Goal: Task Accomplishment & Management: Manage account settings

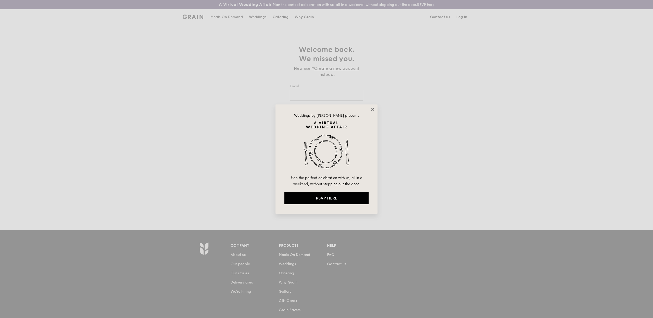
click at [373, 109] on icon at bounding box center [373, 109] width 5 height 5
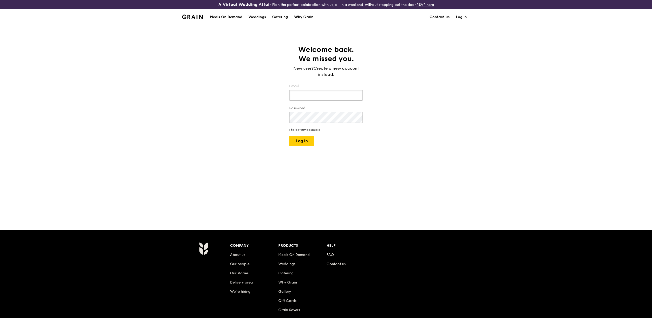
click at [326, 97] on input "Email" at bounding box center [325, 95] width 73 height 11
type input "eliza@grain.com.sg"
click at [297, 141] on button "Log in" at bounding box center [301, 141] width 25 height 11
select select "100"
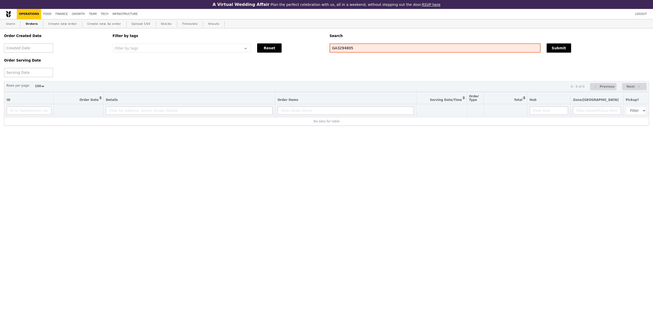
select select "100"
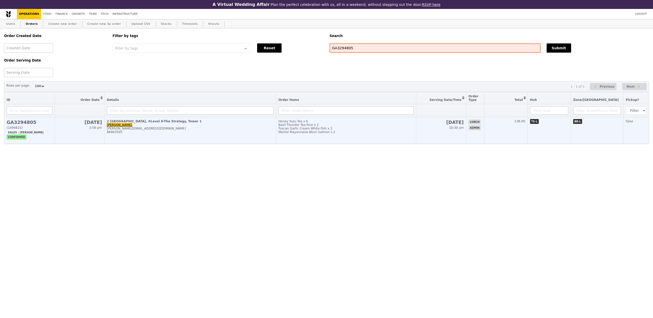
click at [145, 123] on div "2 [GEOGRAPHIC_DATA], #Level 8-The Strategy, Tower 1" at bounding box center [190, 121] width 167 height 4
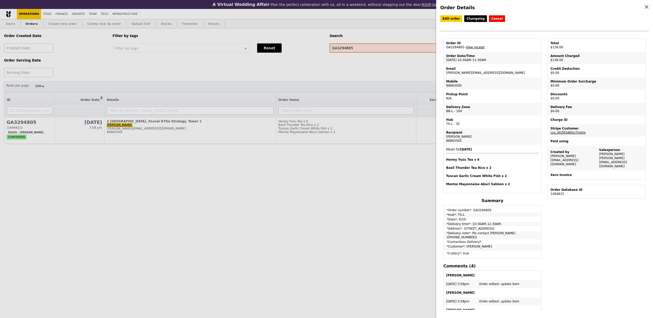
click at [474, 48] on link "View receipt" at bounding box center [475, 47] width 19 height 4
drag, startPoint x: 492, startPoint y: 97, endPoint x: 487, endPoint y: 84, distance: 14.0
click at [489, 89] on tbody "Order ID GA3294805 – View receipt Order Date/Time 6/10 – 10:30AM–11:30AM Email …" at bounding box center [492, 115] width 97 height 153
drag, startPoint x: 93, startPoint y: 17, endPoint x: 81, endPoint y: 16, distance: 12.0
click at [92, 17] on div "Order Details Edit order Changelog Cancel Order ID GA3294805 – View receipt Ord…" at bounding box center [326, 159] width 653 height 318
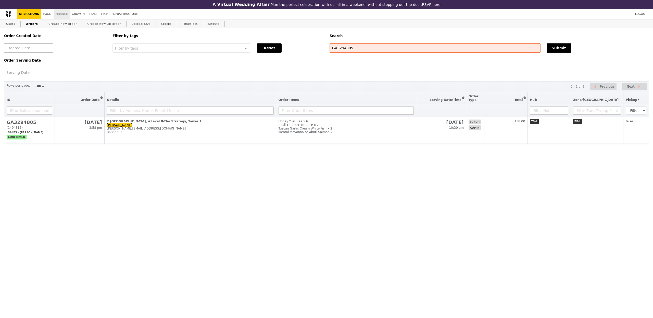
click at [55, 16] on link "Finance" at bounding box center [62, 14] width 16 height 10
select select "100"
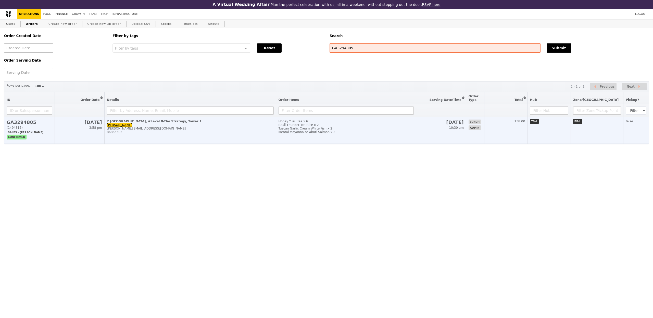
click at [349, 127] on div "Basil Thunder Tea Rice x 2" at bounding box center [347, 125] width 136 height 4
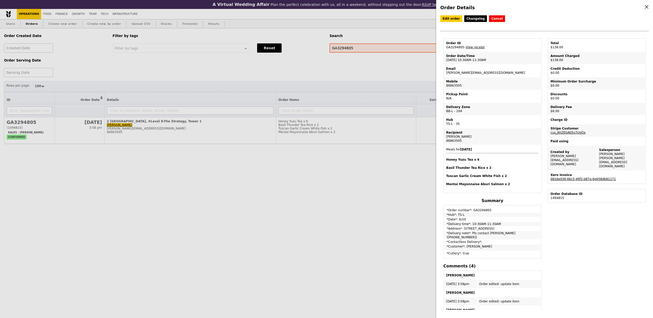
click at [587, 177] on link "0816e036-66c5-49f2-b87a-6e058db81171" at bounding box center [583, 179] width 65 height 4
click at [474, 48] on link "View receipt" at bounding box center [475, 47] width 19 height 4
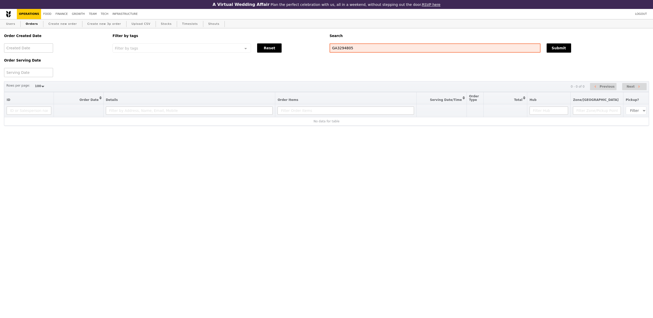
select select "100"
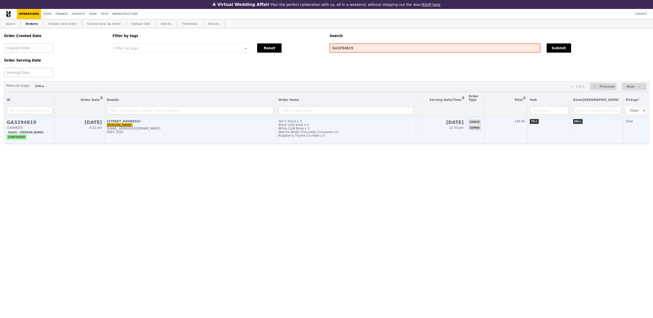
drag, startPoint x: 331, startPoint y: 142, endPoint x: 327, endPoint y: 145, distance: 5.8
click at [331, 142] on td "Teh C Floral x 3 Black Cold Brew x 4 White Cold Brew x 3 Matcha White Chocolate…" at bounding box center [346, 130] width 140 height 27
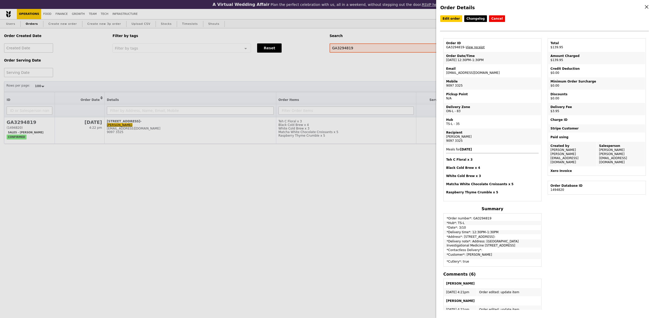
click at [234, 15] on div "Order Details Edit order Changelog Cancel Order ID GA3294819 – View receipt Ord…" at bounding box center [326, 159] width 653 height 318
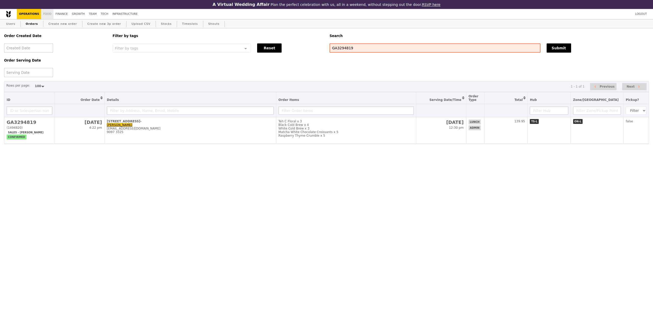
click at [49, 17] on link "Food" at bounding box center [47, 14] width 12 height 10
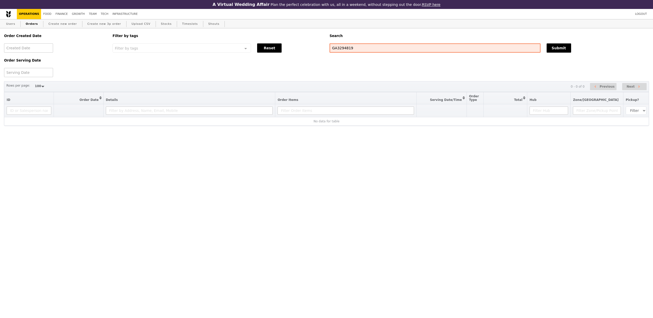
select select "100"
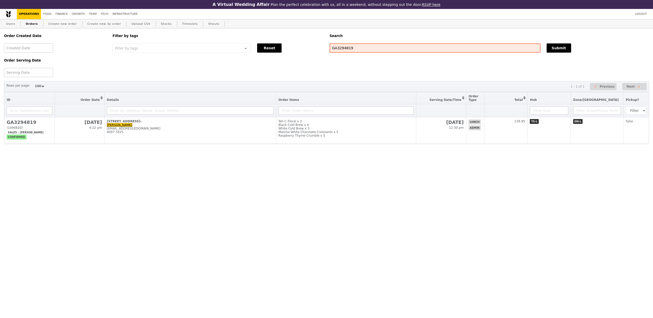
click at [378, 153] on div "Order Created Date Order Serving Date Filter by tags Filter by tags Meal_Plan W…" at bounding box center [326, 110] width 653 height 164
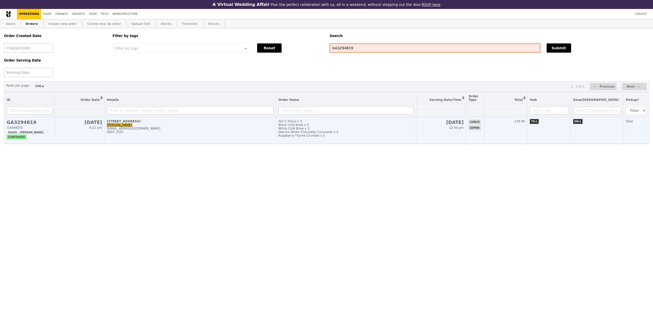
click at [399, 130] on div "White Cold Brew x 3" at bounding box center [347, 129] width 136 height 4
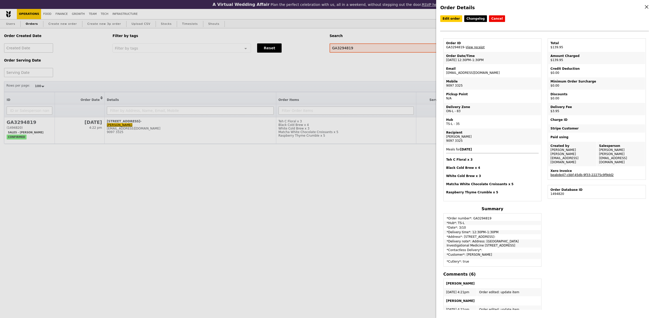
click at [571, 173] on link "beabde47-cbbf-45db-9f33-22275c9f9dd2" at bounding box center [582, 175] width 63 height 4
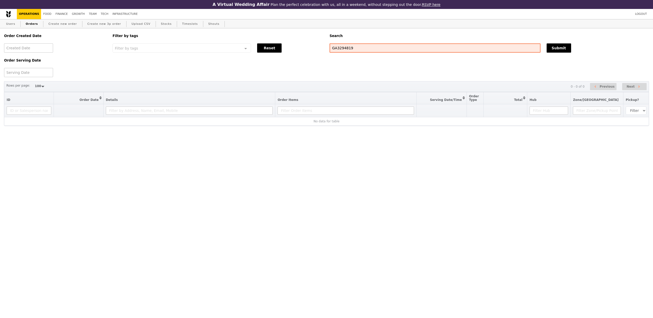
select select "100"
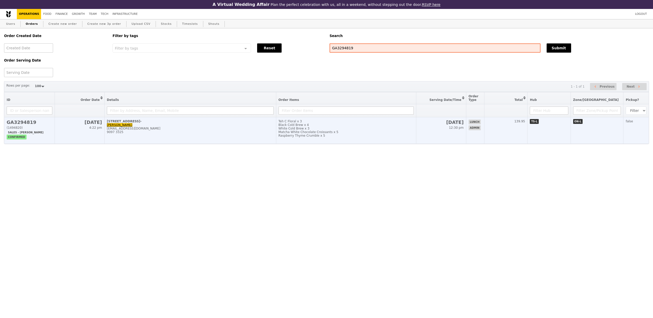
click at [343, 123] on div "Teh C Floral x 3" at bounding box center [347, 121] width 136 height 4
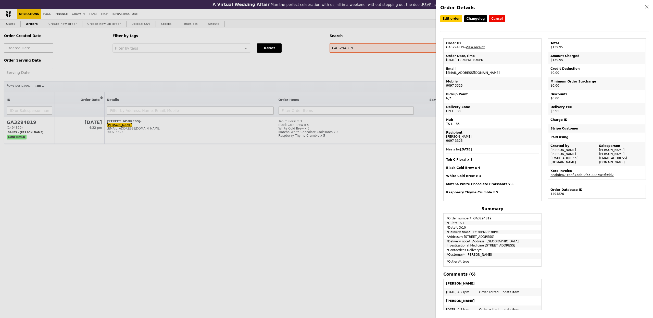
click at [480, 49] on link "View receipt" at bounding box center [475, 47] width 19 height 4
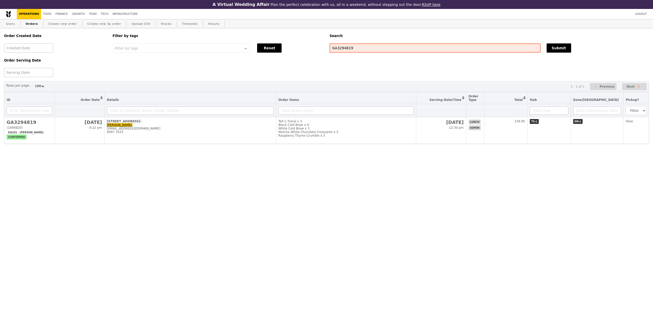
select select "100"
click at [276, 146] on div "Order Created Date Order Serving Date Filter by tags Filter by tags Meal_Plan W…" at bounding box center [326, 110] width 653 height 164
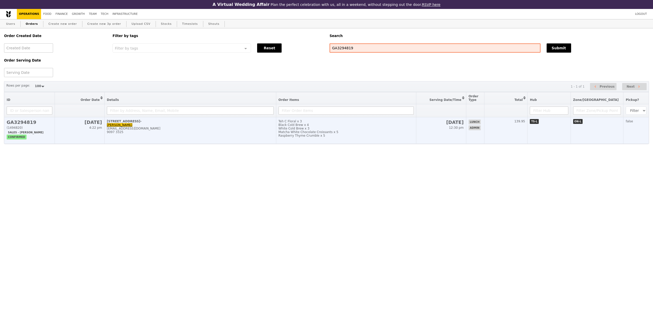
click at [280, 144] on td "Teh C Floral x 3 Black Cold Brew x 4 White Cold Brew x 3 Matcha White Chocolate…" at bounding box center [346, 130] width 140 height 27
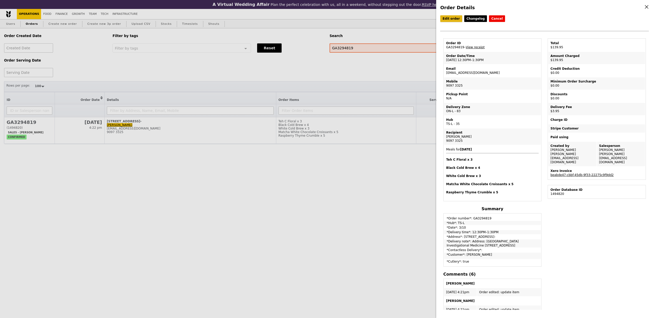
click at [450, 21] on link "Edit order" at bounding box center [451, 18] width 22 height 7
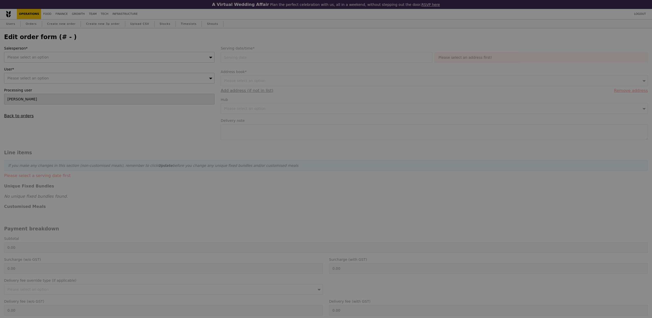
type input "[DATE]"
type textarea "Address: [GEOGRAPHIC_DATA] Investigational Medicine [STREET_ADDRESS]"
type input "136.00"
type input "3.62"
type input "3.95"
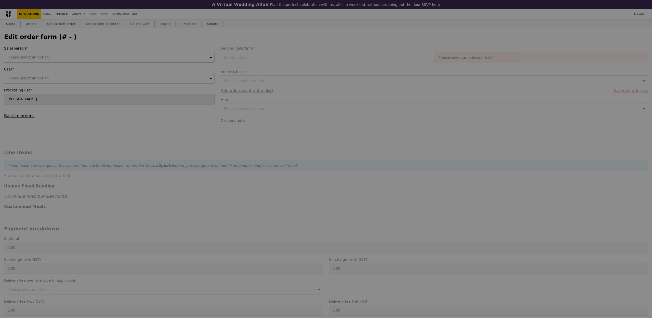
type input "139.95"
type input "Loading..."
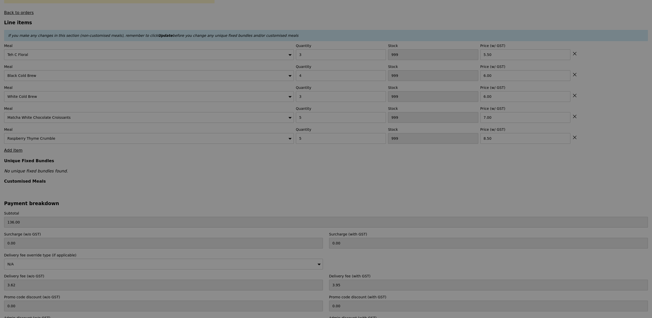
type input "497"
type input "496"
type input "497"
type input "494"
type input "492"
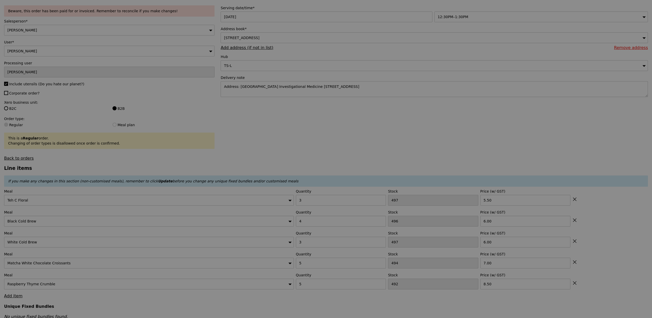
type input "Update"
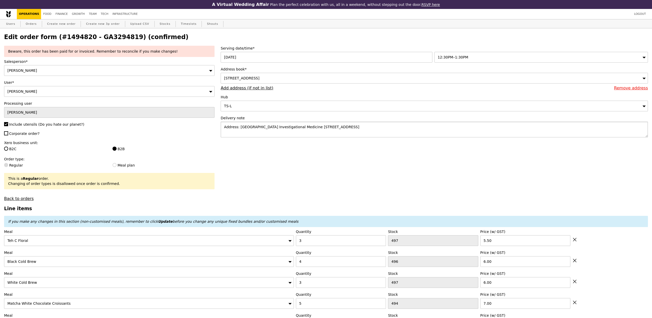
click at [496, 128] on textarea "Address: [GEOGRAPHIC_DATA] Investigational Medicine [STREET_ADDRESS]" at bounding box center [434, 129] width 427 height 16
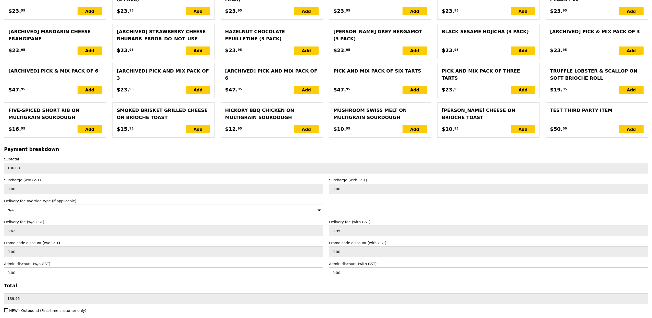
scroll to position [1080, 0]
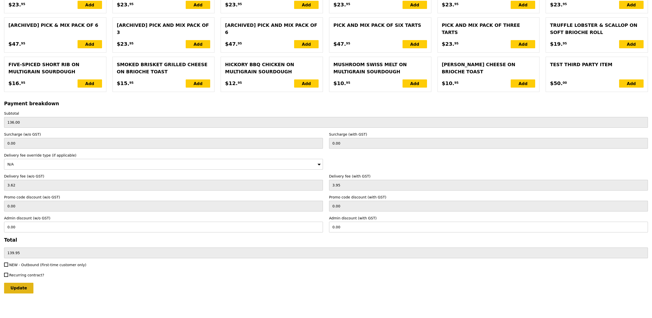
type textarea "Address: [GEOGRAPHIC_DATA] Investigational Medicine [STREET_ADDRESS]. PLEASE DE…"
click at [29, 290] on input "Update" at bounding box center [18, 287] width 29 height 11
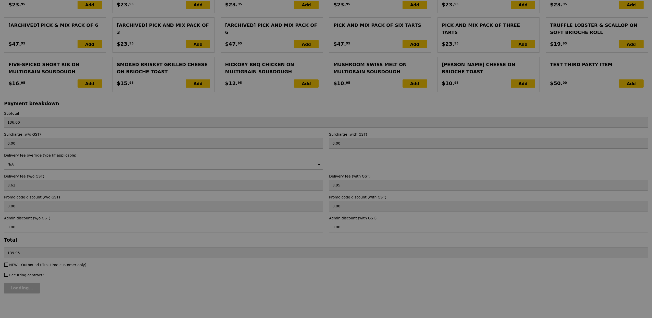
type input "Update"
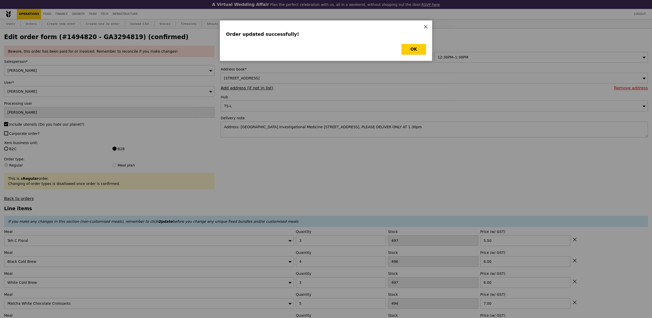
click at [422, 45] on button "OK" at bounding box center [414, 49] width 24 height 11
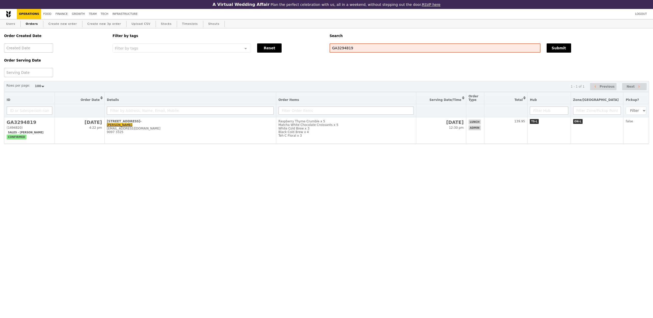
select select "100"
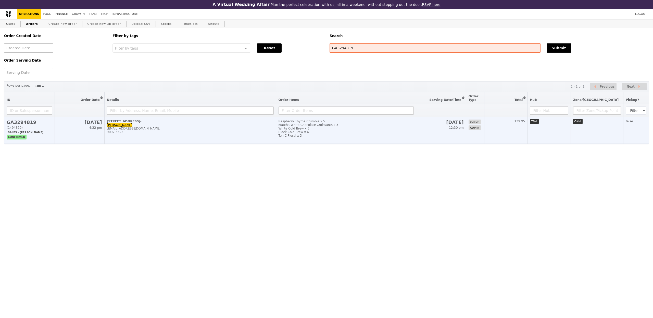
click at [260, 141] on td "14 Medical Drive, #07-01- Jobelle Chia jobelle.chia_ext@novartis.com 9097 3325" at bounding box center [190, 130] width 172 height 27
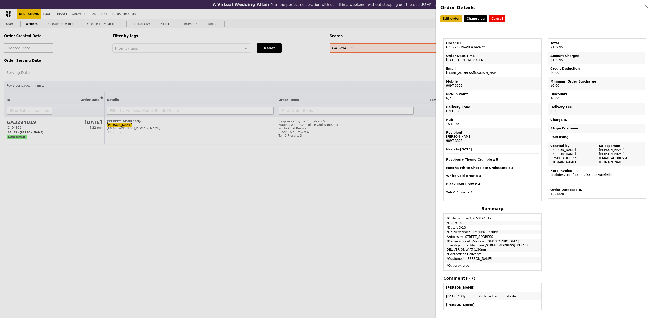
click at [453, 18] on link "Edit order" at bounding box center [451, 18] width 22 height 7
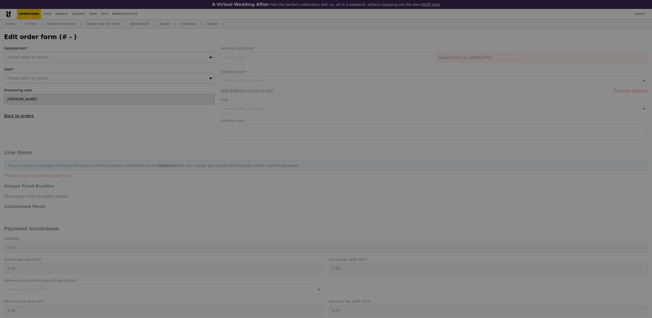
type input "[DATE]"
type textarea "Address: [GEOGRAPHIC_DATA] Investigational Medicine [STREET_ADDRESS]. PLEASE DE…"
type input "136.00"
type input "3.62"
type input "3.95"
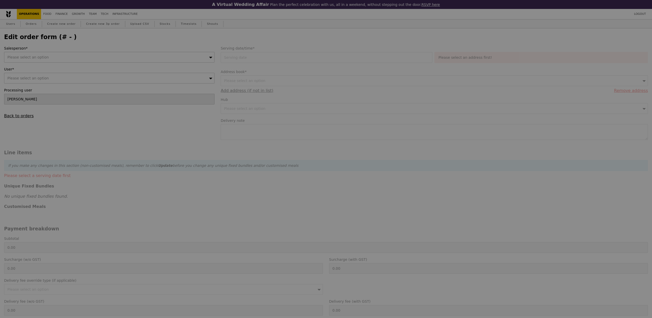
type input "139.95"
type input "Loading..."
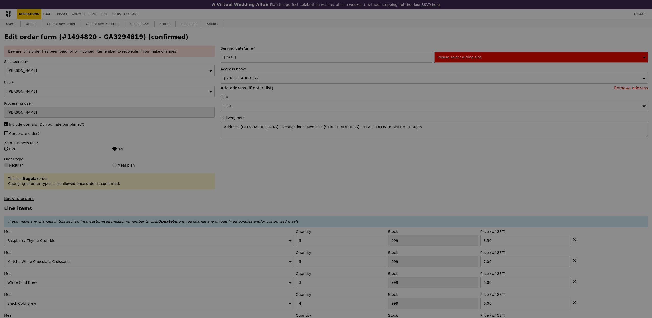
type input "492"
type input "494"
type input "497"
type input "496"
type input "497"
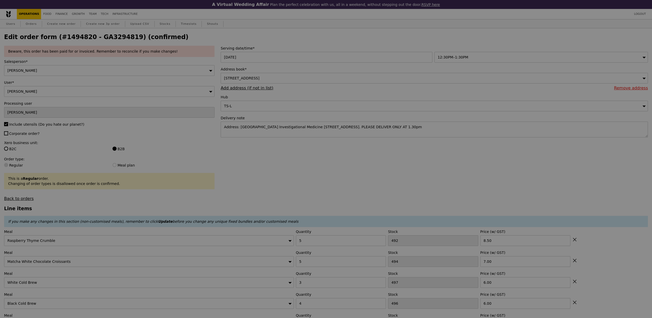
click at [485, 60] on div at bounding box center [326, 159] width 652 height 318
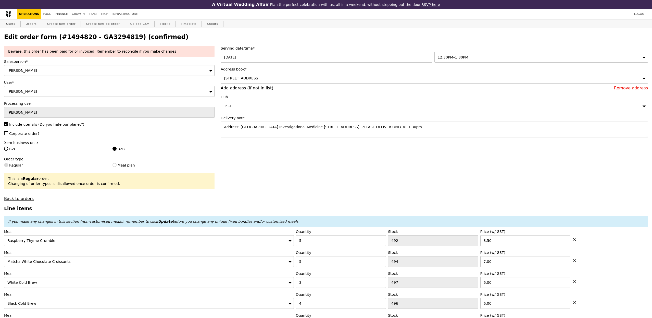
click at [485, 58] on div "12:30PM–1:30PM" at bounding box center [542, 57] width 214 height 11
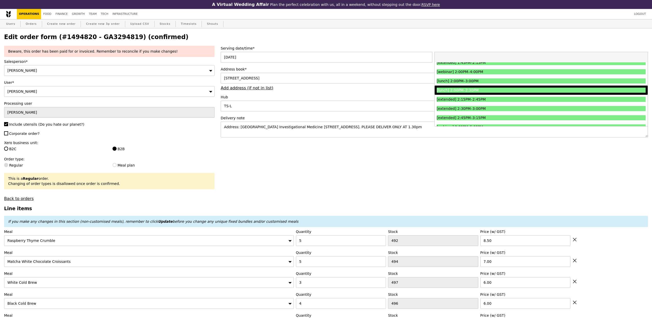
scroll to position [349, 0]
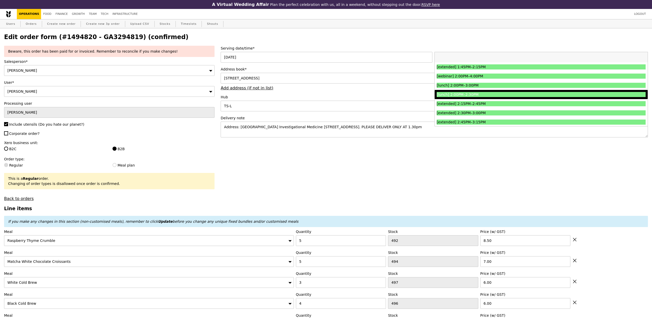
click at [487, 92] on div "[lunch] 2:00PM–2:30PM" at bounding box center [515, 94] width 157 height 5
type input "Loading..."
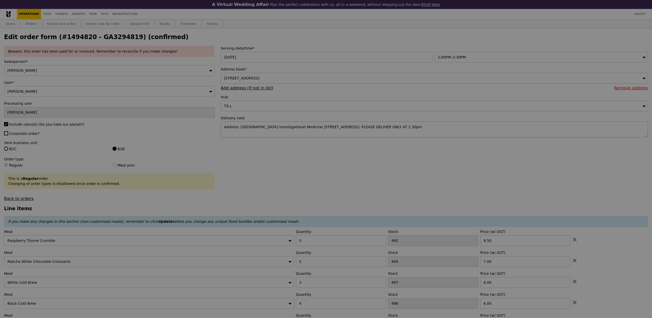
type input "0.00"
type input "3.95"
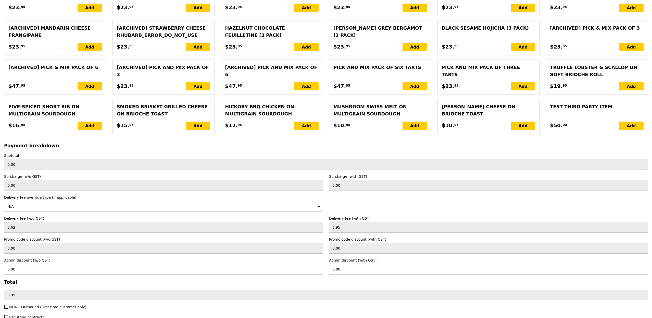
scroll to position [1080, 0]
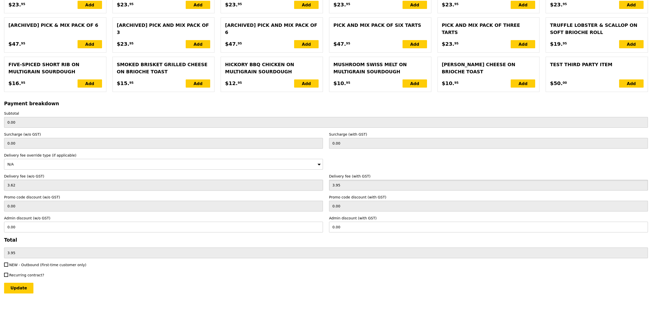
drag, startPoint x: 340, startPoint y: 187, endPoint x: 293, endPoint y: 187, distance: 46.7
click at [292, 187] on div "Delivery fee (w/o GST) 3.62 Delivery fee (with GST) 3.95" at bounding box center [326, 182] width 650 height 17
click at [345, 185] on input "3.95" at bounding box center [488, 185] width 319 height 11
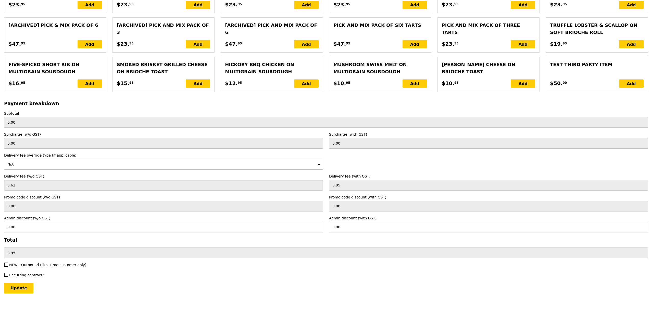
click at [23, 185] on input "3.62" at bounding box center [163, 185] width 319 height 11
drag, startPoint x: 21, startPoint y: 183, endPoint x: 10, endPoint y: 181, distance: 11.4
click at [10, 183] on input "3.62" at bounding box center [163, 185] width 319 height 11
drag, startPoint x: 18, startPoint y: 162, endPoint x: 0, endPoint y: 160, distance: 18.3
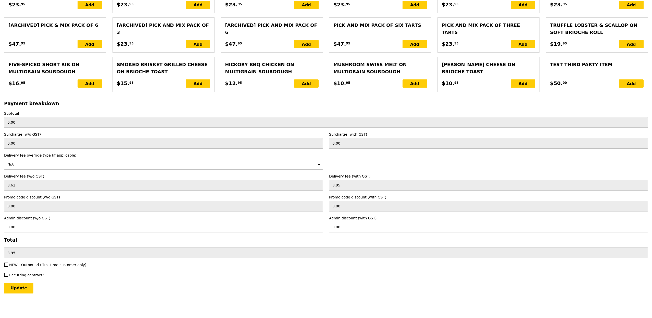
click at [308, 161] on div "N/A" at bounding box center [163, 164] width 319 height 11
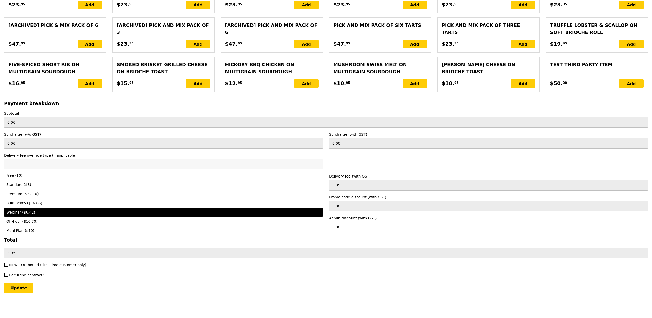
scroll to position [9, 0]
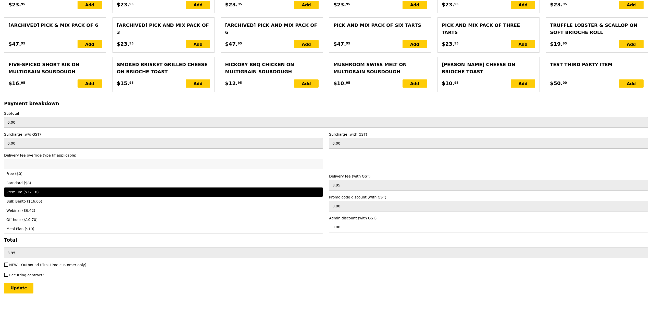
click at [62, 193] on li "Premium ($32.10)" at bounding box center [163, 191] width 318 height 9
type input "Loading..."
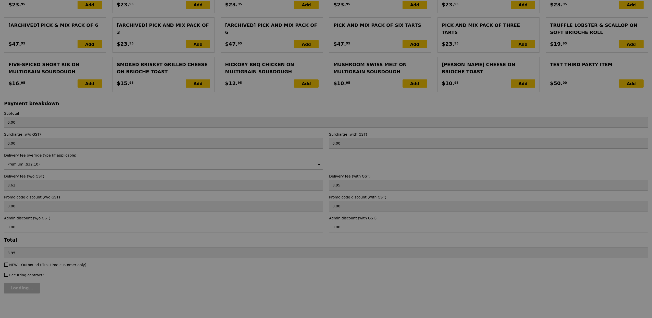
type input "29.45"
type input "32.10"
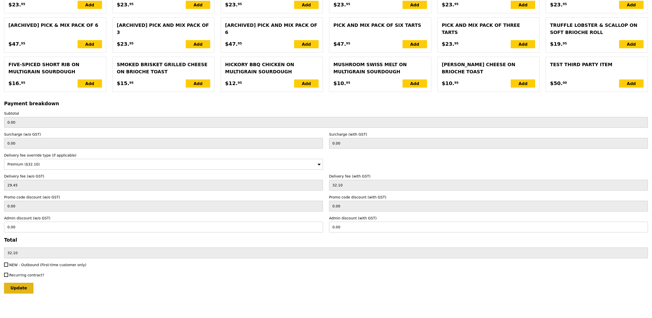
click at [24, 289] on input "Update" at bounding box center [18, 287] width 29 height 11
type input "Loading..."
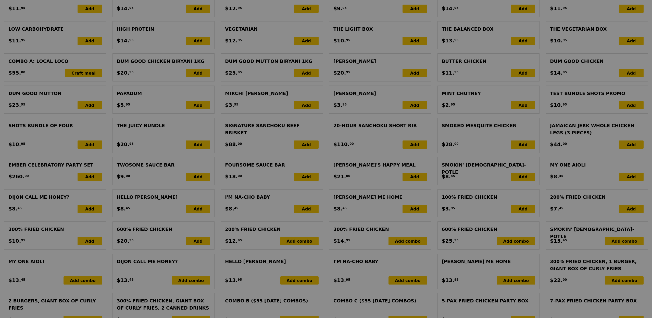
scroll to position [500, 0]
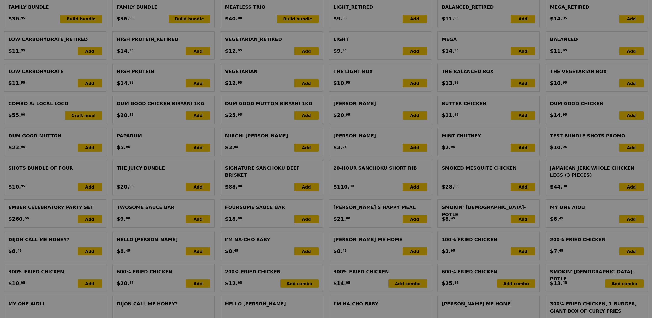
type input "136.00"
type input "168.10"
type input "Update"
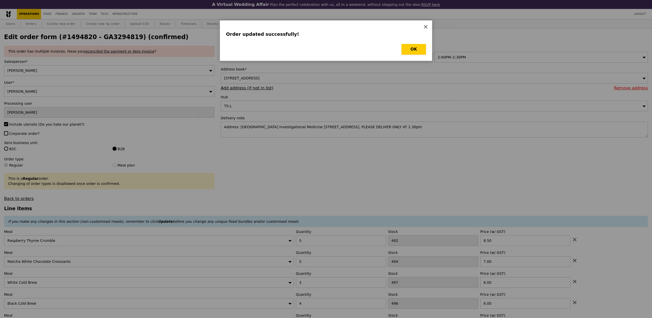
click at [407, 48] on button "OK" at bounding box center [414, 49] width 24 height 11
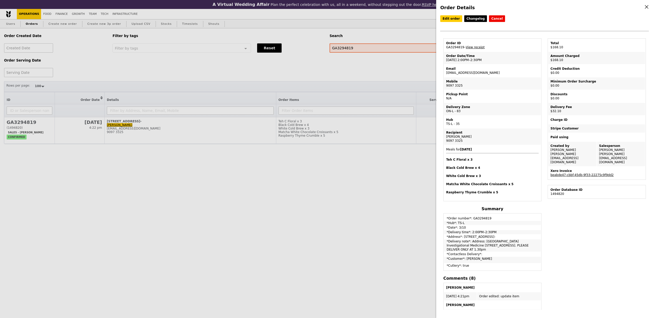
select select "100"
click at [452, 21] on link "Edit order" at bounding box center [451, 18] width 22 height 7
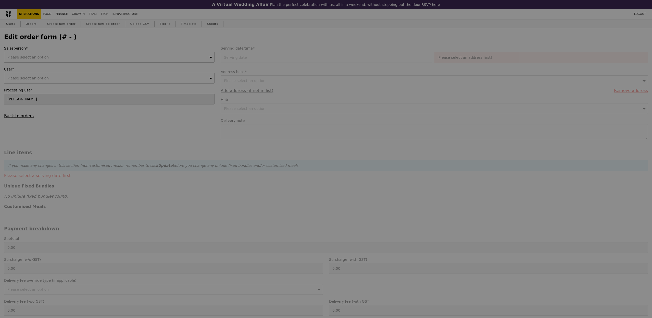
type input "[DATE]"
type textarea "Address: [GEOGRAPHIC_DATA] Investigational Medicine [STREET_ADDRESS]. PLEASE DE…"
type input "136.00"
type input "29.45"
type input "32.10"
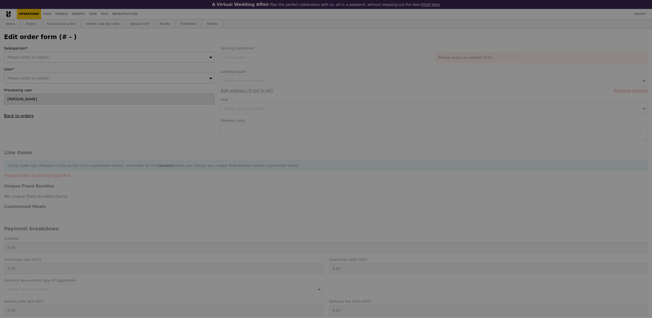
type input "168.10"
type input "Loading..."
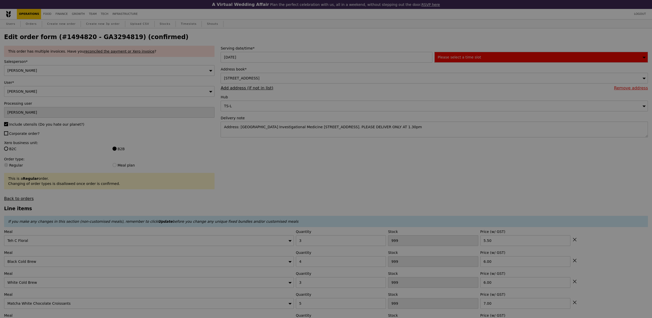
type input "497"
type input "496"
type input "497"
type input "494"
type input "492"
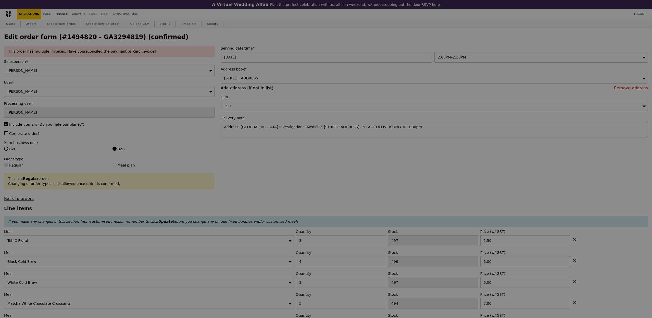
click at [525, 133] on div at bounding box center [326, 159] width 652 height 318
type input "Update"
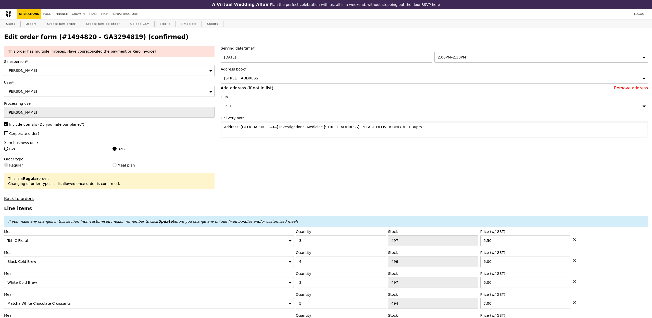
click at [527, 132] on textarea "Address: [GEOGRAPHIC_DATA] Investigational Medicine [STREET_ADDRESS]. PLEASE DE…" at bounding box center [434, 129] width 427 height 16
drag, startPoint x: 526, startPoint y: 132, endPoint x: 507, endPoint y: 128, distance: 20.0
click at [507, 128] on textarea "Address: [GEOGRAPHIC_DATA] Investigational Medicine [STREET_ADDRESS]. PLEASE DE…" at bounding box center [434, 129] width 427 height 16
drag, startPoint x: 514, startPoint y: 129, endPoint x: 462, endPoint y: 126, distance: 51.6
click at [463, 126] on textarea "Address: [GEOGRAPHIC_DATA] Investigational Medicine [STREET_ADDRESS]. PLEASE DE…" at bounding box center [434, 129] width 427 height 16
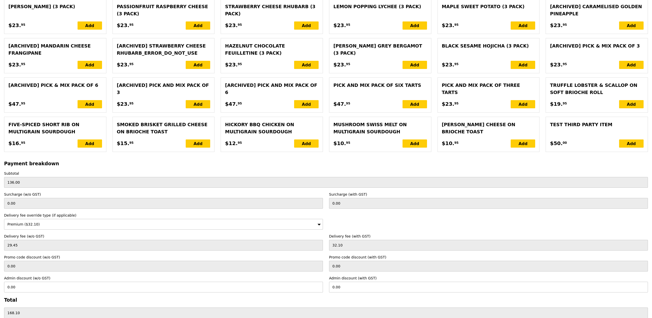
scroll to position [1080, 0]
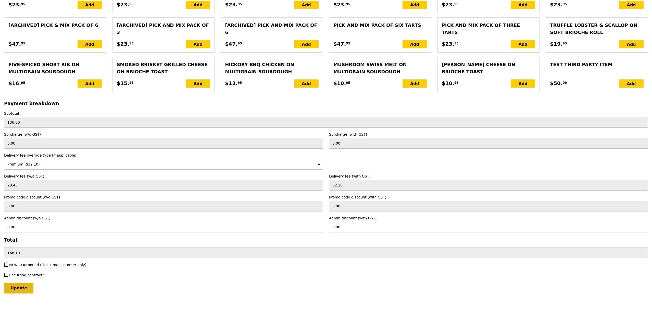
type textarea "Address: [GEOGRAPHIC_DATA] Investigational Medicine [STREET_ADDRESS]."
click at [22, 288] on input "Update" at bounding box center [18, 287] width 29 height 11
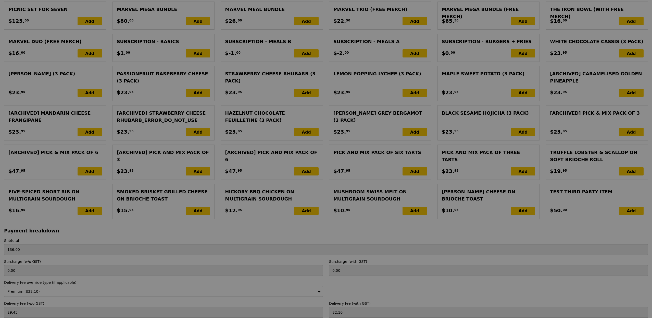
scroll to position [800, 0]
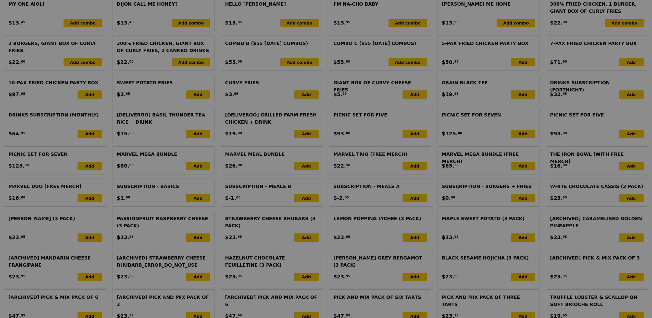
type input "Update"
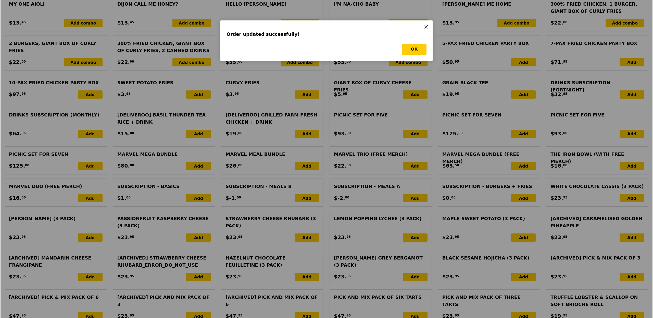
scroll to position [0, 0]
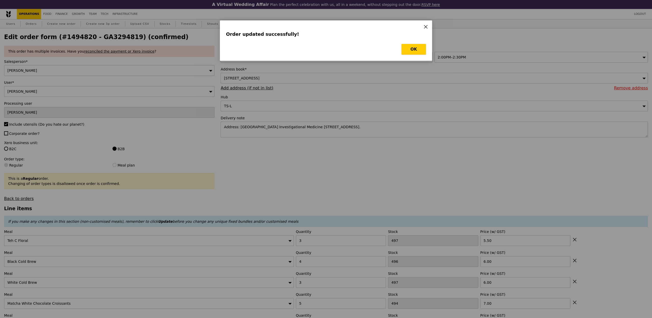
drag, startPoint x: 414, startPoint y: 48, endPoint x: 413, endPoint y: 55, distance: 6.5
click at [414, 48] on button "OK" at bounding box center [414, 49] width 24 height 11
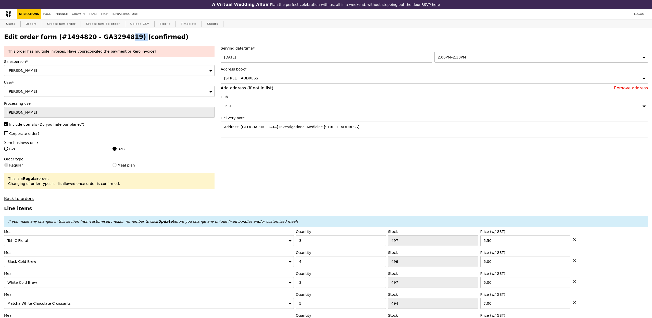
drag, startPoint x: 121, startPoint y: 37, endPoint x: 88, endPoint y: 37, distance: 33.2
click at [88, 37] on h2 "Edit order form (#1494820 - GA3294819) (confirmed)" at bounding box center [326, 36] width 644 height 7
copy h2 "GA3294819"
click at [33, 22] on link "Orders" at bounding box center [31, 23] width 15 height 9
select select "100"
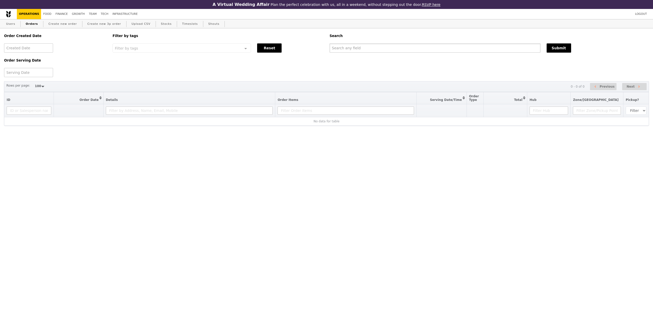
click at [361, 50] on input "text" at bounding box center [435, 47] width 211 height 9
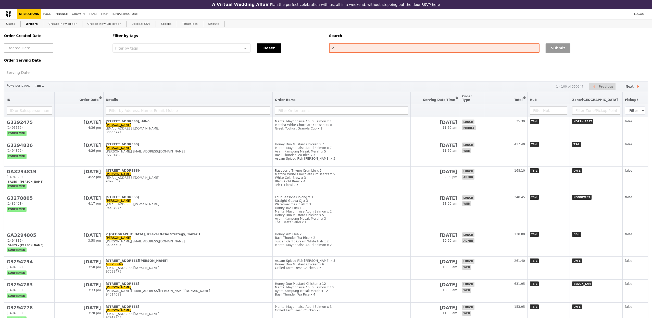
click at [565, 50] on button "Submit" at bounding box center [558, 47] width 24 height 9
drag, startPoint x: 398, startPoint y: 34, endPoint x: 361, endPoint y: 30, distance: 36.7
paste input "GA3294819"
type input "GA3294819"
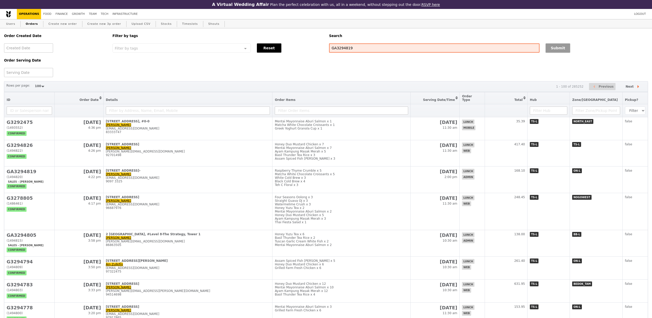
click at [560, 49] on button "Submit" at bounding box center [558, 47] width 24 height 9
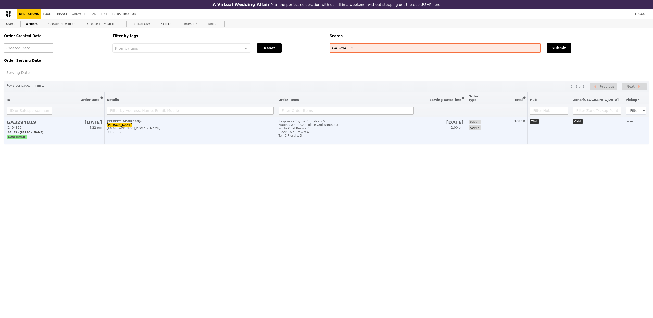
click at [276, 142] on td "[STREET_ADDRESS]-01- [PERSON_NAME] [PERSON_NAME][EMAIL_ADDRESS][DOMAIN_NAME] 90…" at bounding box center [190, 130] width 172 height 27
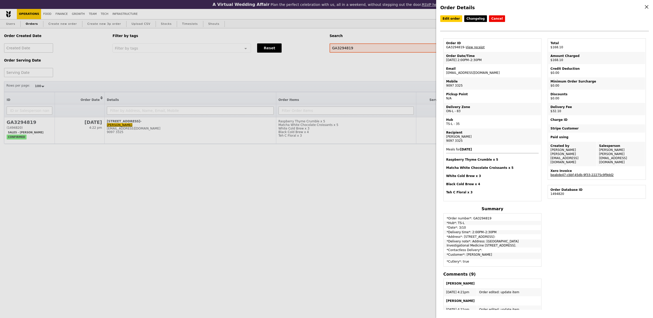
click at [568, 173] on link "beabde47-cbbf-45db-9f33-22275c9f9dd2" at bounding box center [582, 175] width 63 height 4
drag, startPoint x: 526, startPoint y: 37, endPoint x: 520, endPoint y: 34, distance: 7.0
click at [524, 35] on div "Edit order Changelog Cancel Order ID GA3294819 – View receipt Order Date/Time […" at bounding box center [544, 26] width 209 height 23
click at [471, 47] on link "View receipt" at bounding box center [475, 47] width 19 height 4
